Goal: Navigation & Orientation: Go to known website

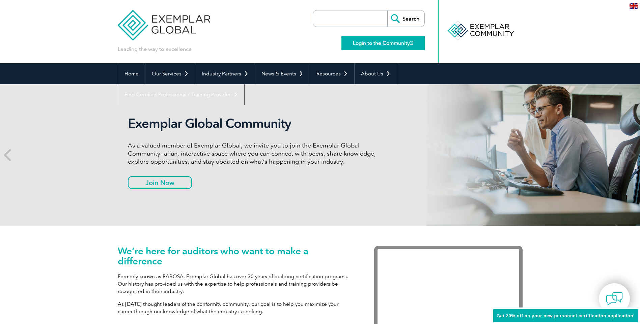
click at [364, 43] on link "Login to the Community" at bounding box center [382, 43] width 83 height 14
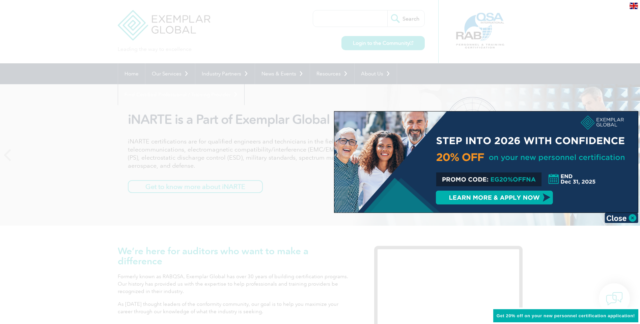
click at [192, 24] on div at bounding box center [320, 162] width 640 height 324
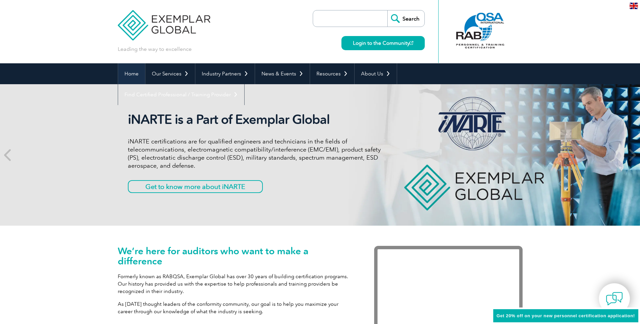
click at [137, 78] on link "Home" at bounding box center [131, 73] width 27 height 21
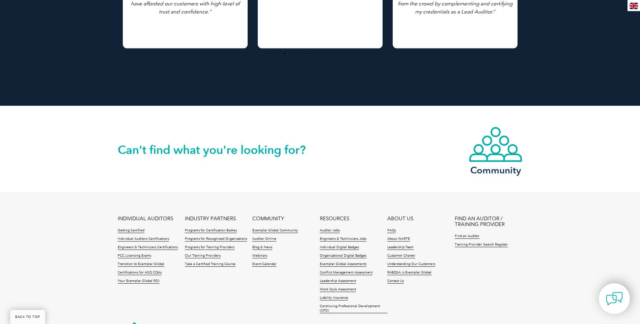
scroll to position [1523, 0]
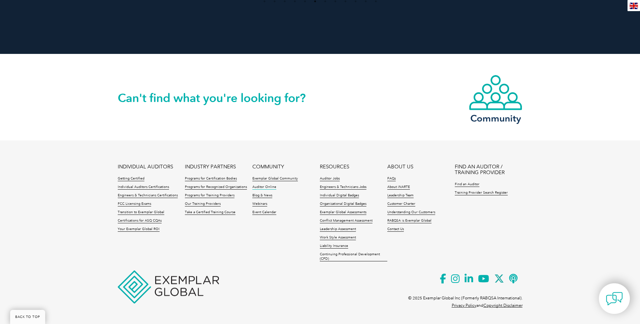
click at [268, 186] on link "Auditor Online" at bounding box center [264, 187] width 24 height 5
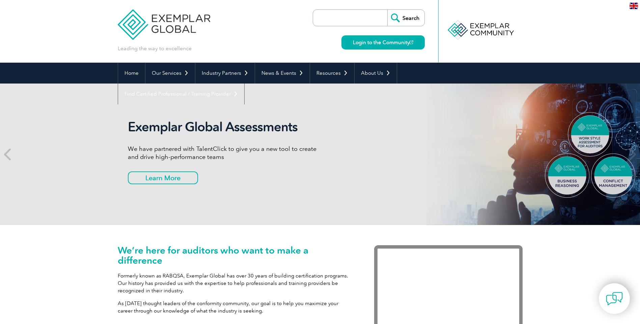
scroll to position [0, 0]
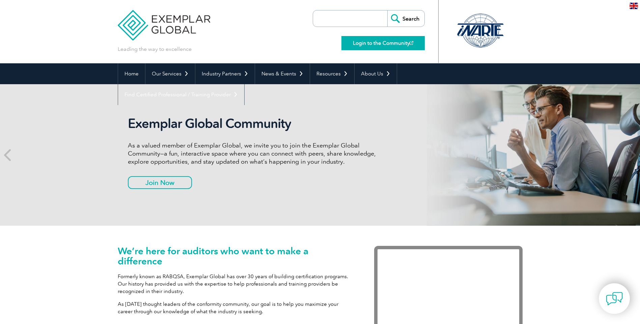
click at [391, 42] on link "Login to the Community" at bounding box center [382, 43] width 83 height 14
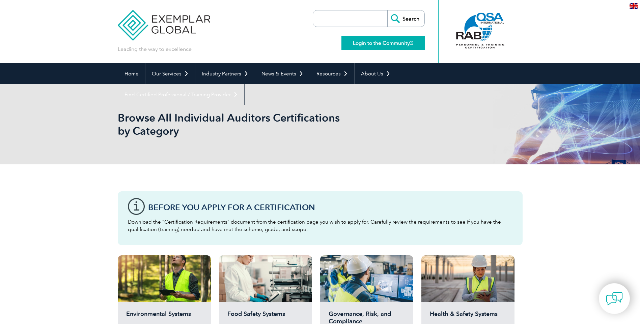
click at [371, 46] on link "Login to the Community" at bounding box center [382, 43] width 83 height 14
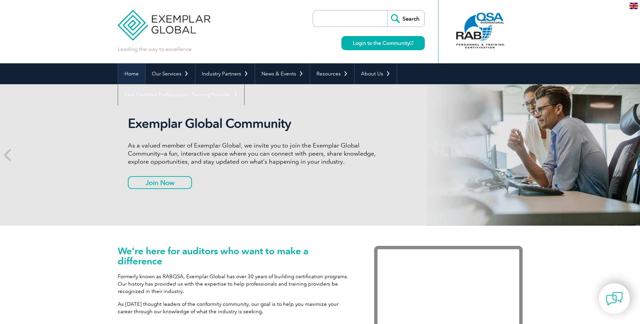
click at [135, 78] on link "Home" at bounding box center [131, 73] width 27 height 21
click at [366, 44] on link "Login to the Community" at bounding box center [382, 43] width 83 height 14
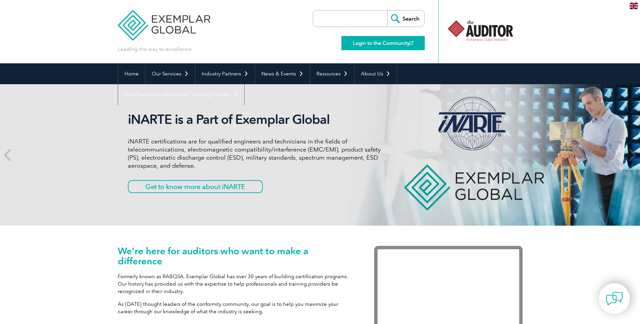
click at [375, 39] on link "Login to the Community" at bounding box center [382, 43] width 83 height 14
